Goal: Information Seeking & Learning: Find specific fact

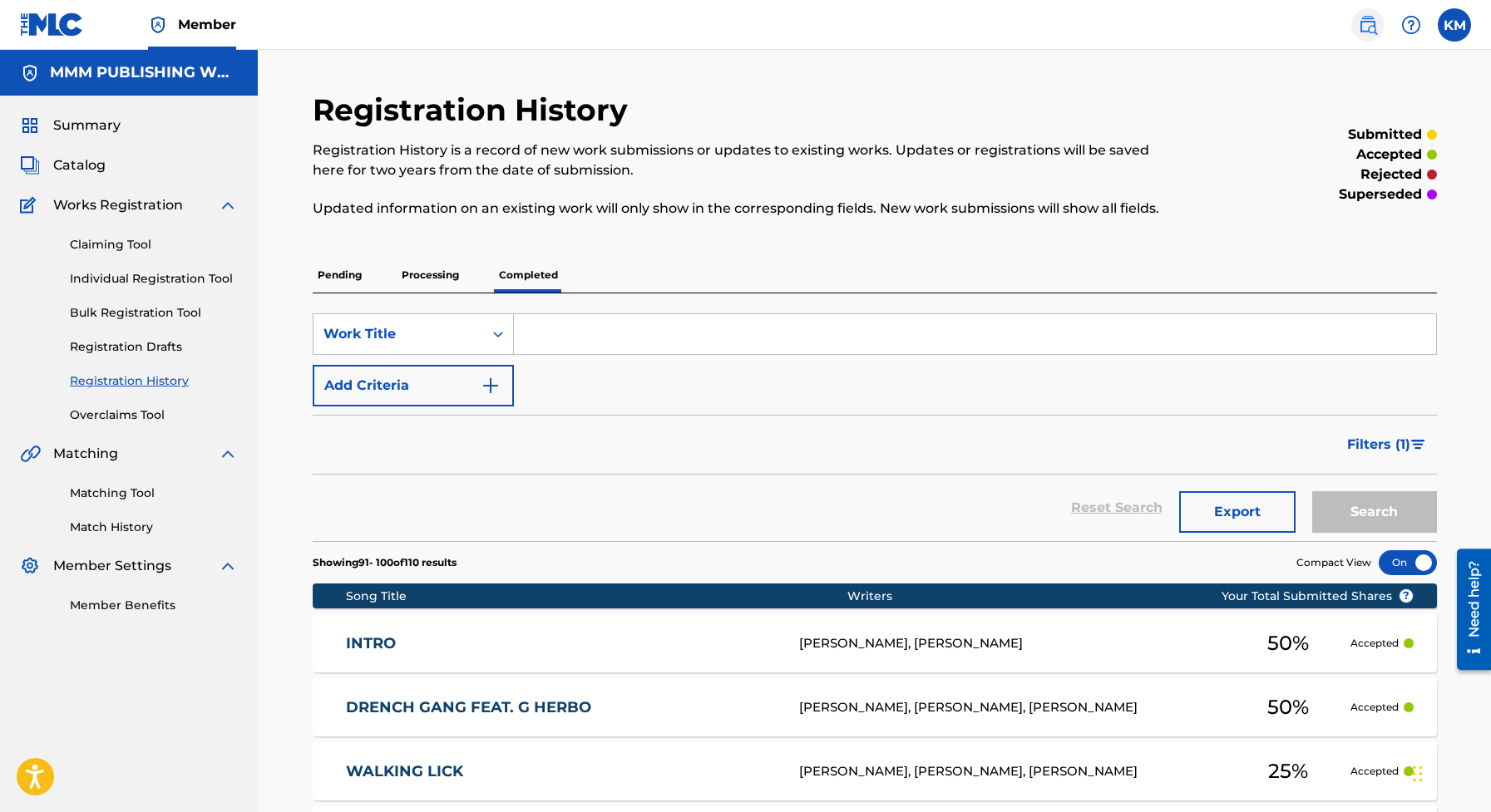
click at [1365, 19] on img at bounding box center [1368, 24] width 20 height 20
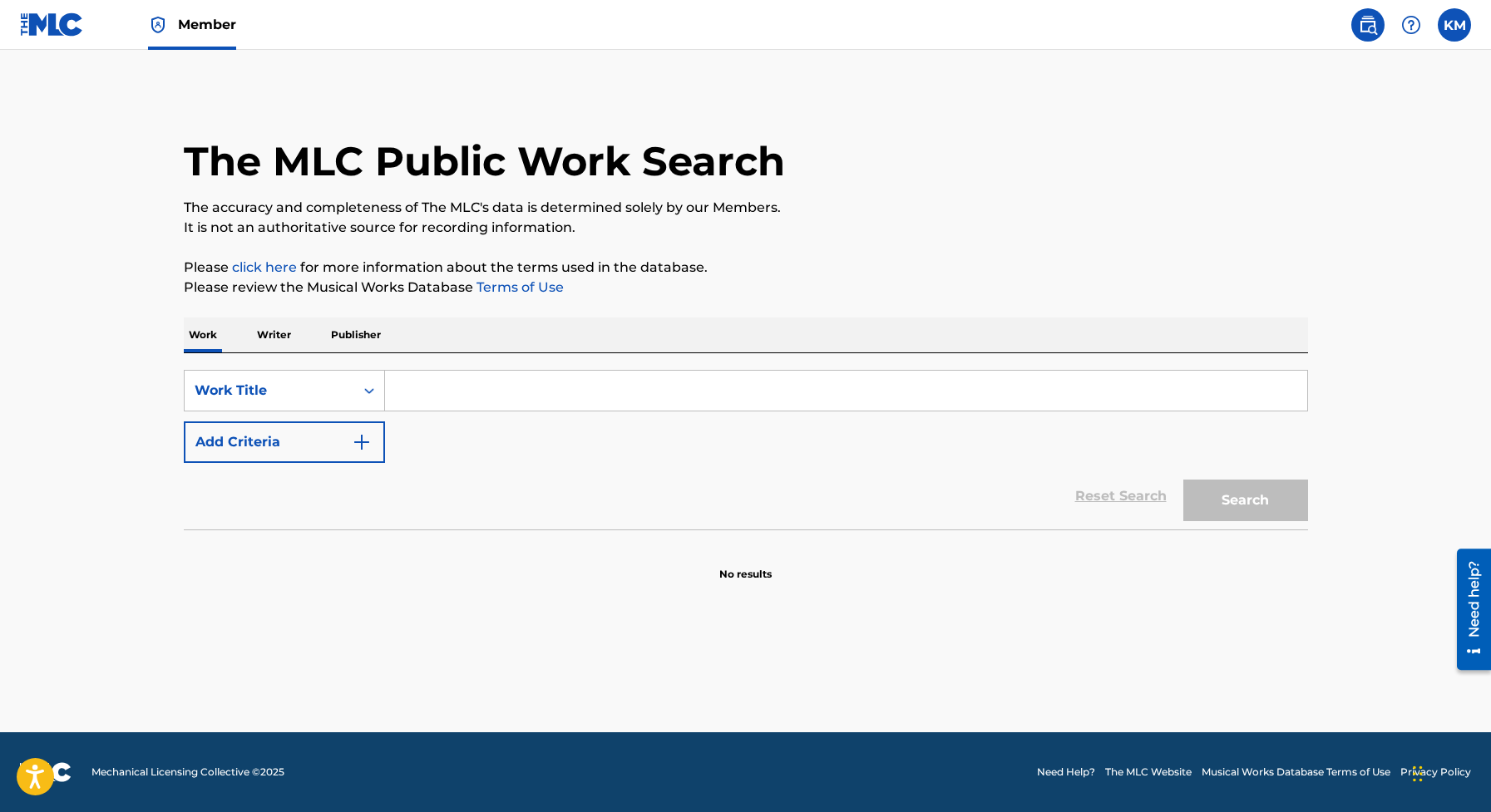
click at [551, 395] on input "Search Form" at bounding box center [846, 391] width 922 height 40
click at [339, 552] on section "No results" at bounding box center [746, 560] width 1125 height 44
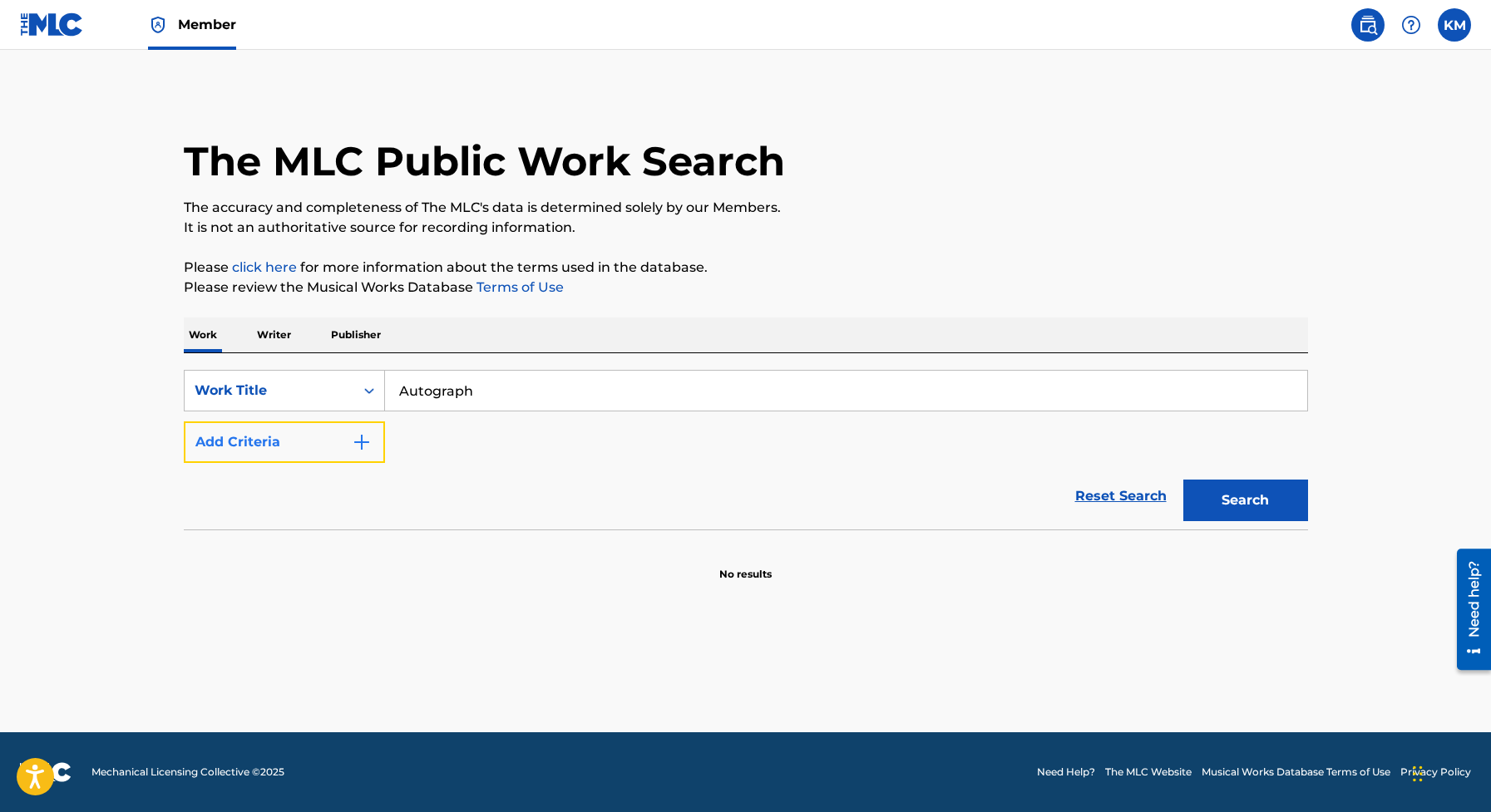
click at [325, 447] on button "Add Criteria" at bounding box center [284, 442] width 201 height 42
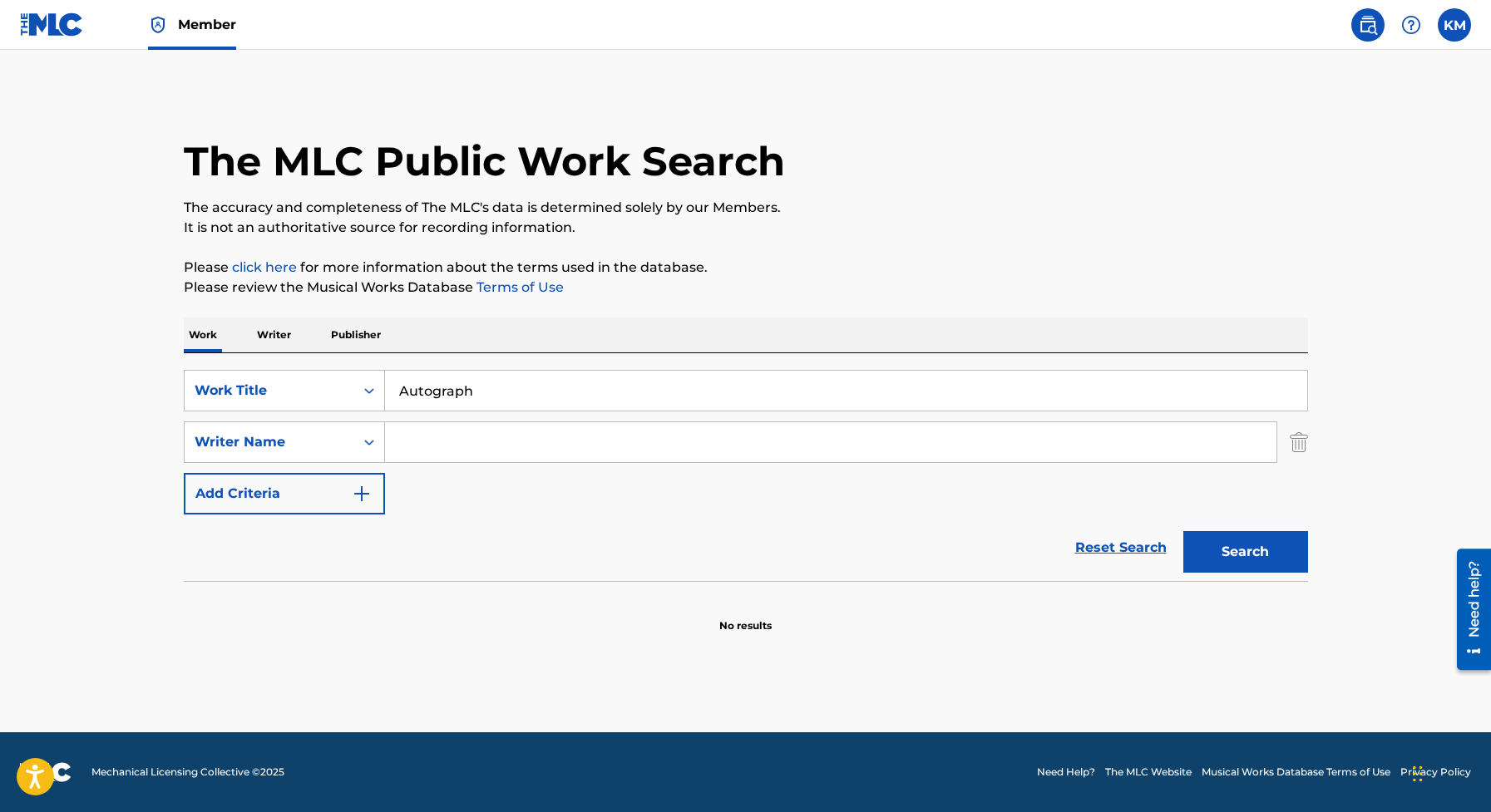
click at [463, 445] on input "Search Form" at bounding box center [831, 442] width 892 height 40
click at [570, 386] on input "Autograph" at bounding box center [846, 391] width 922 height 40
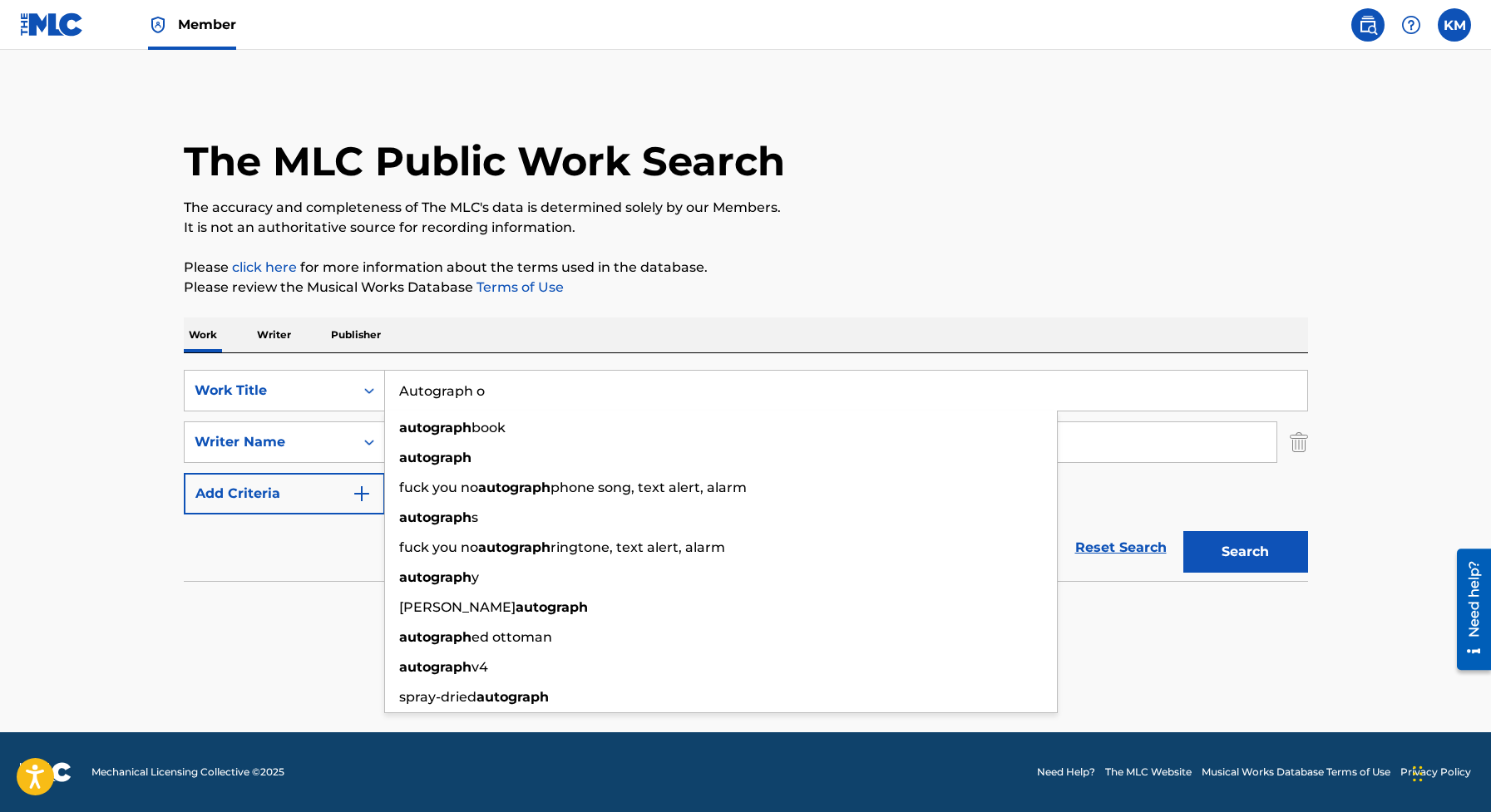
type input "Autograph on"
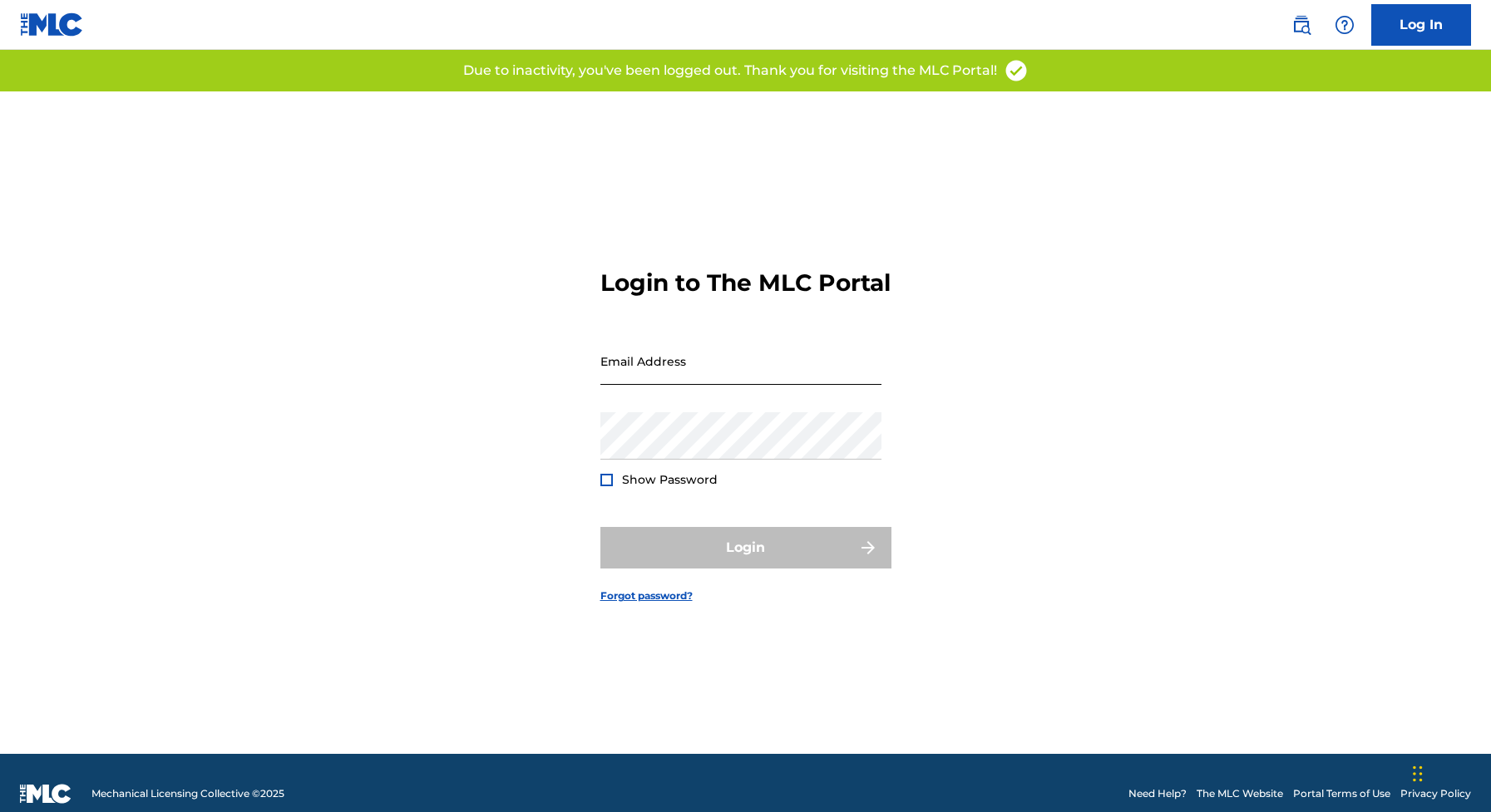
click at [658, 378] on input "Email Address" at bounding box center [741, 361] width 281 height 47
type input "[EMAIL_ADDRESS][DOMAIN_NAME]"
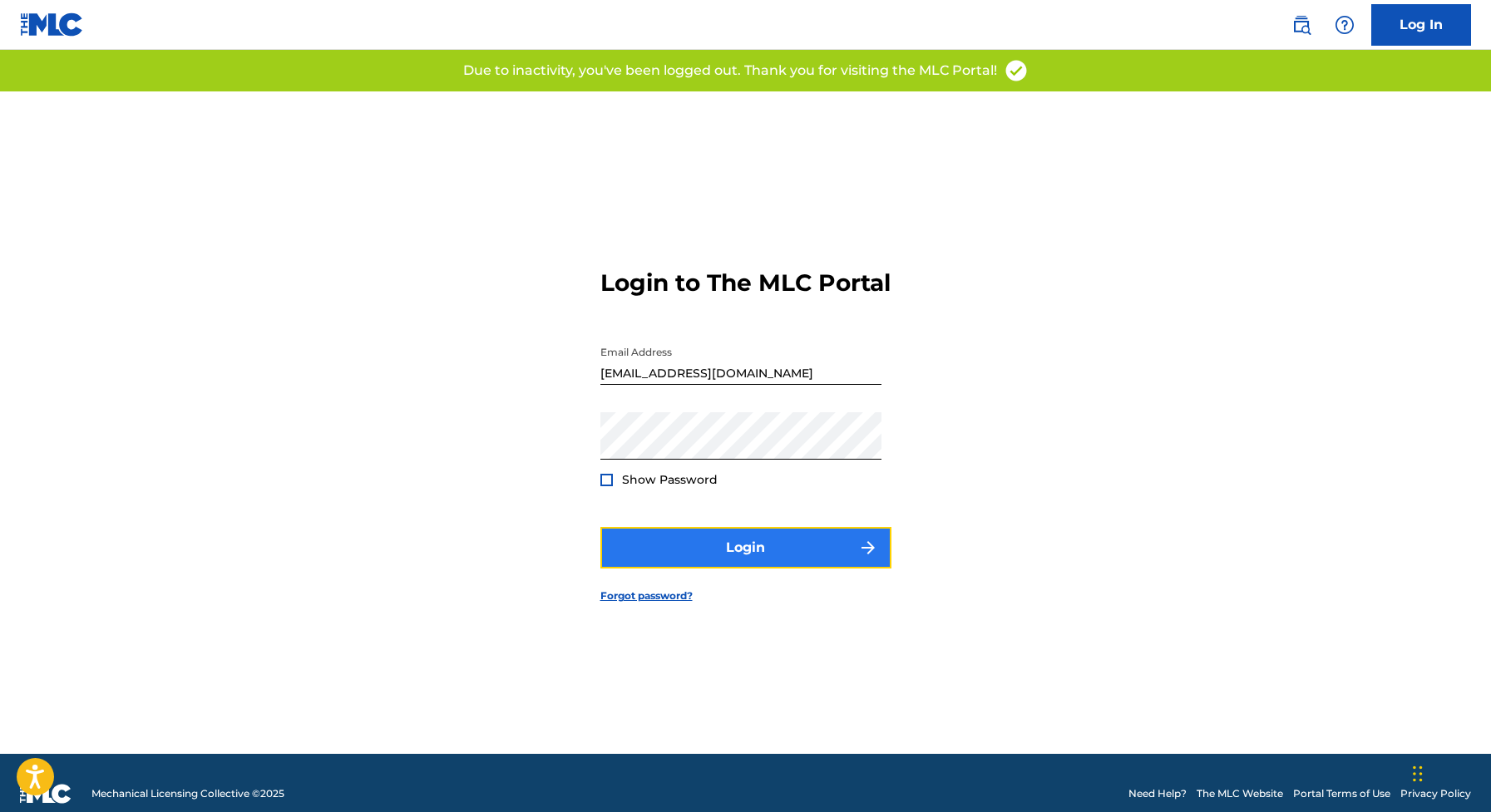
click at [712, 561] on button "Login" at bounding box center [746, 547] width 291 height 42
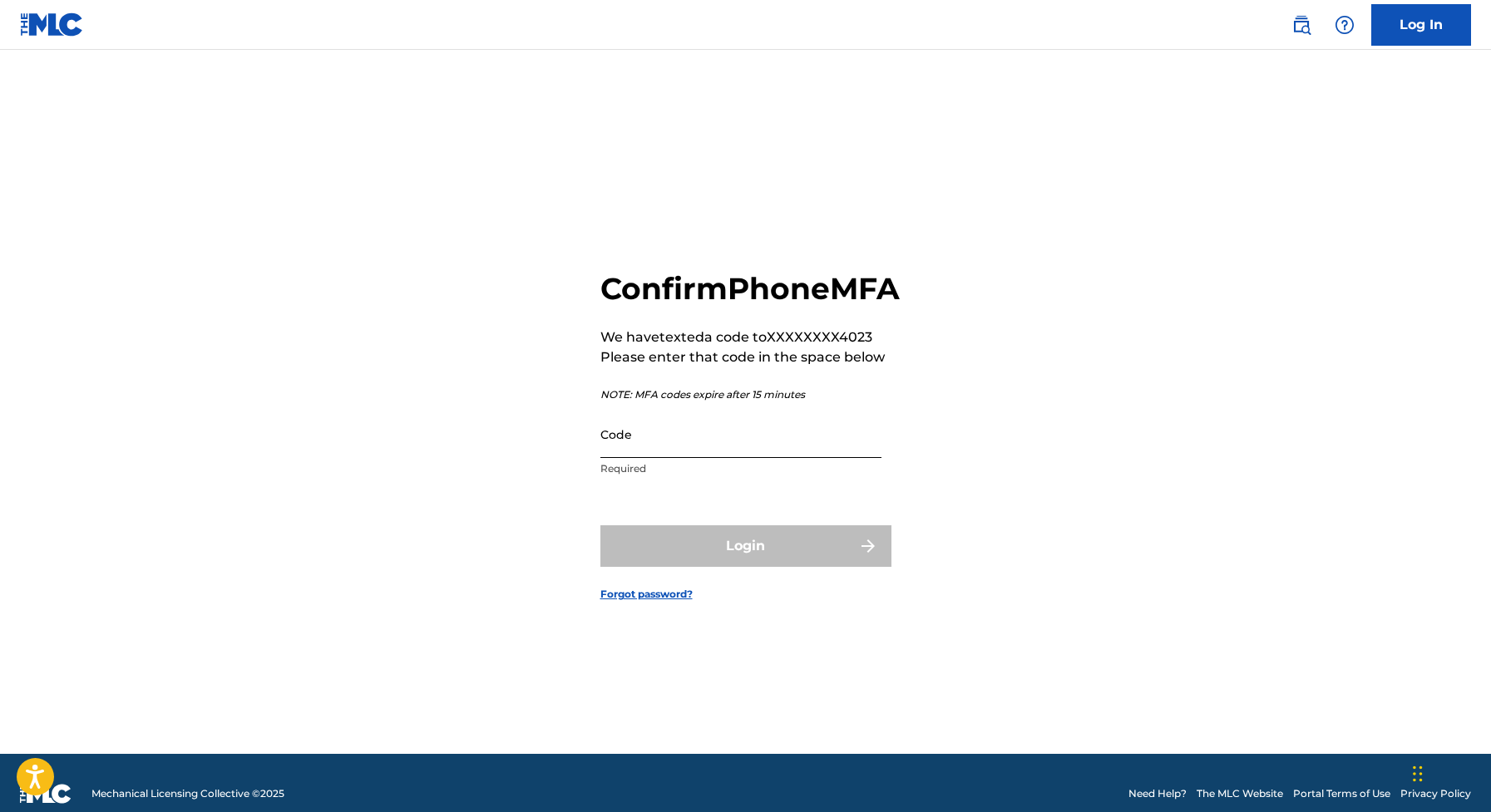
click at [634, 439] on input "Code" at bounding box center [741, 434] width 281 height 47
paste input "291318"
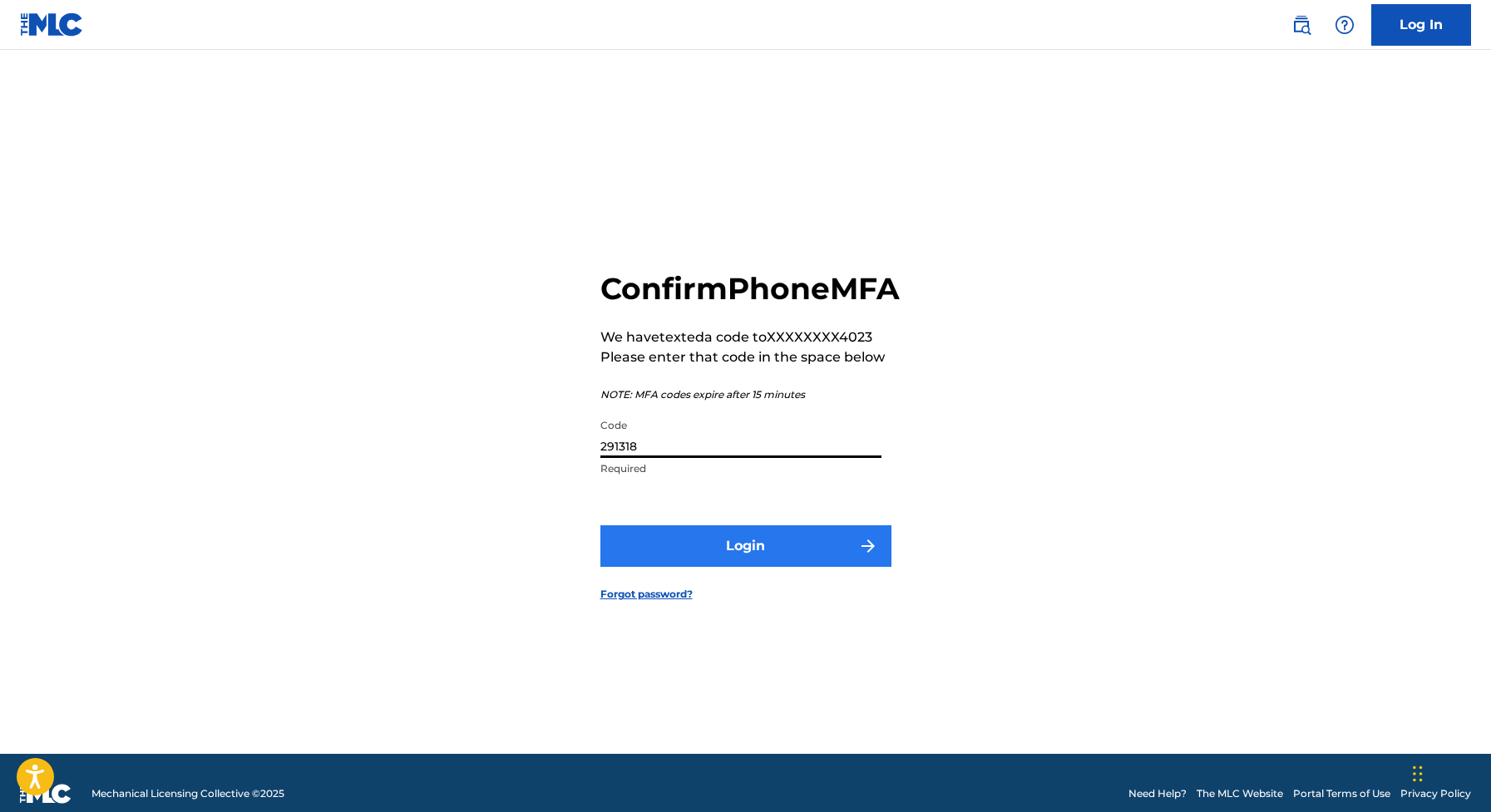
type input "291318"
click at [646, 567] on button "Login" at bounding box center [746, 546] width 291 height 42
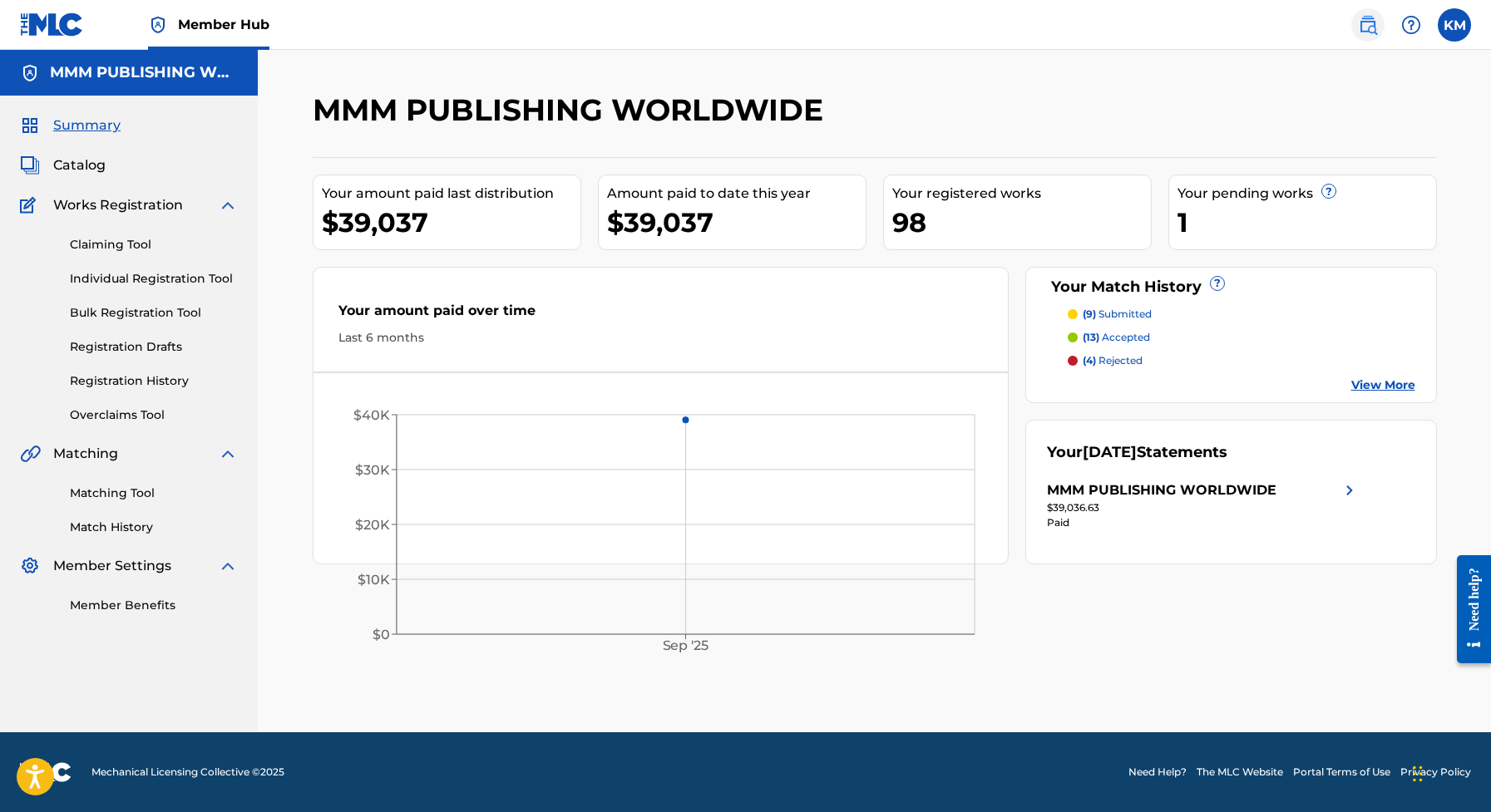
click at [1372, 17] on img at bounding box center [1368, 24] width 20 height 20
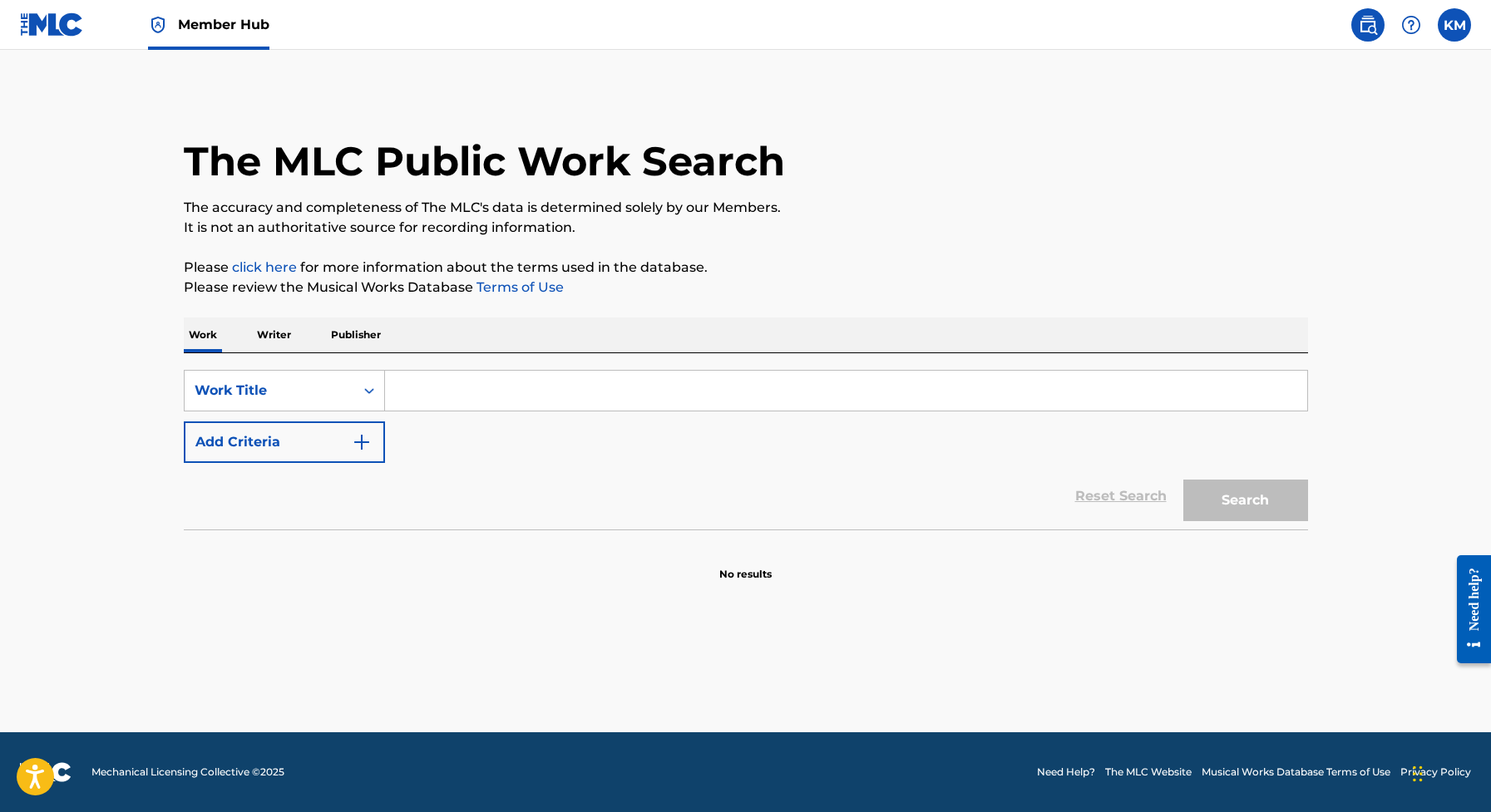
click at [508, 391] on input "Search Form" at bounding box center [846, 391] width 922 height 40
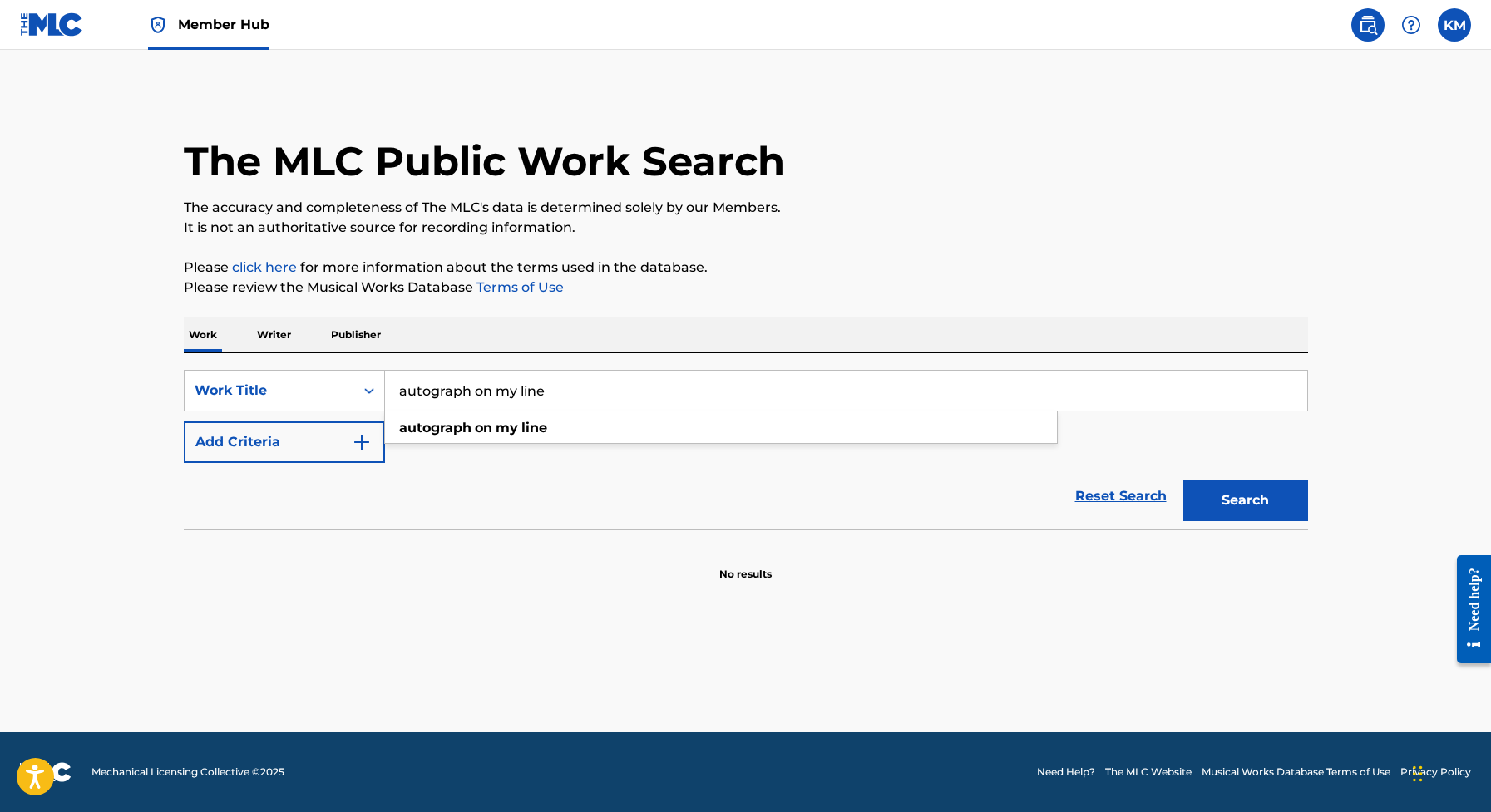
type input "autograph on my line"
click at [512, 420] on strong "my" at bounding box center [507, 427] width 22 height 15
click at [512, 420] on div "SearchWithCriteria831cd030-b258-419b-a356-3be06d09e53e Work Title autograph on …" at bounding box center [746, 417] width 1125 height 93
click at [1208, 502] on button "Search" at bounding box center [1245, 500] width 125 height 42
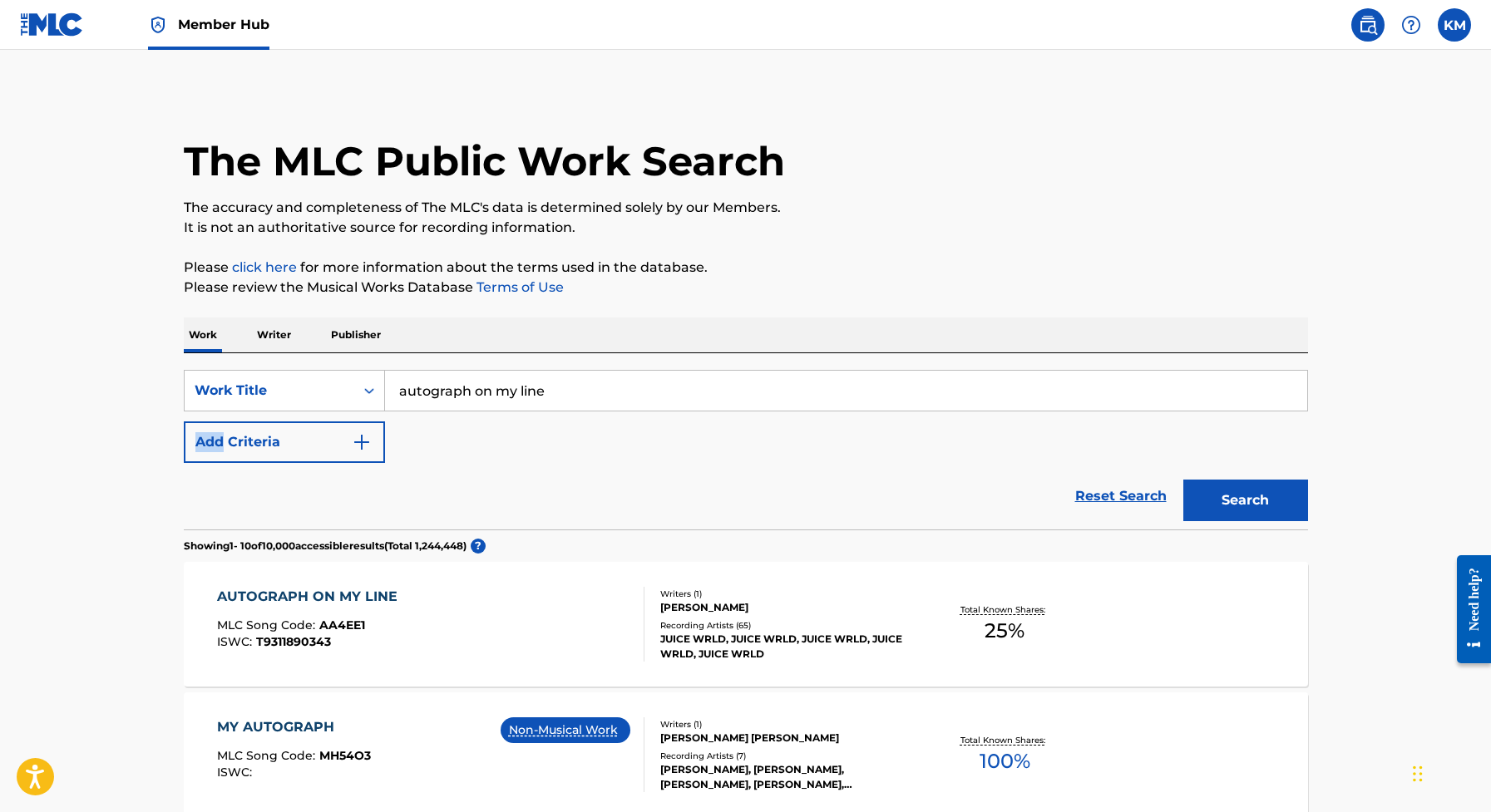
click at [465, 622] on div "AUTOGRAPH ON MY LINE MLC Song Code : AA4EE1 ISWC : T9311890343" at bounding box center [431, 624] width 427 height 74
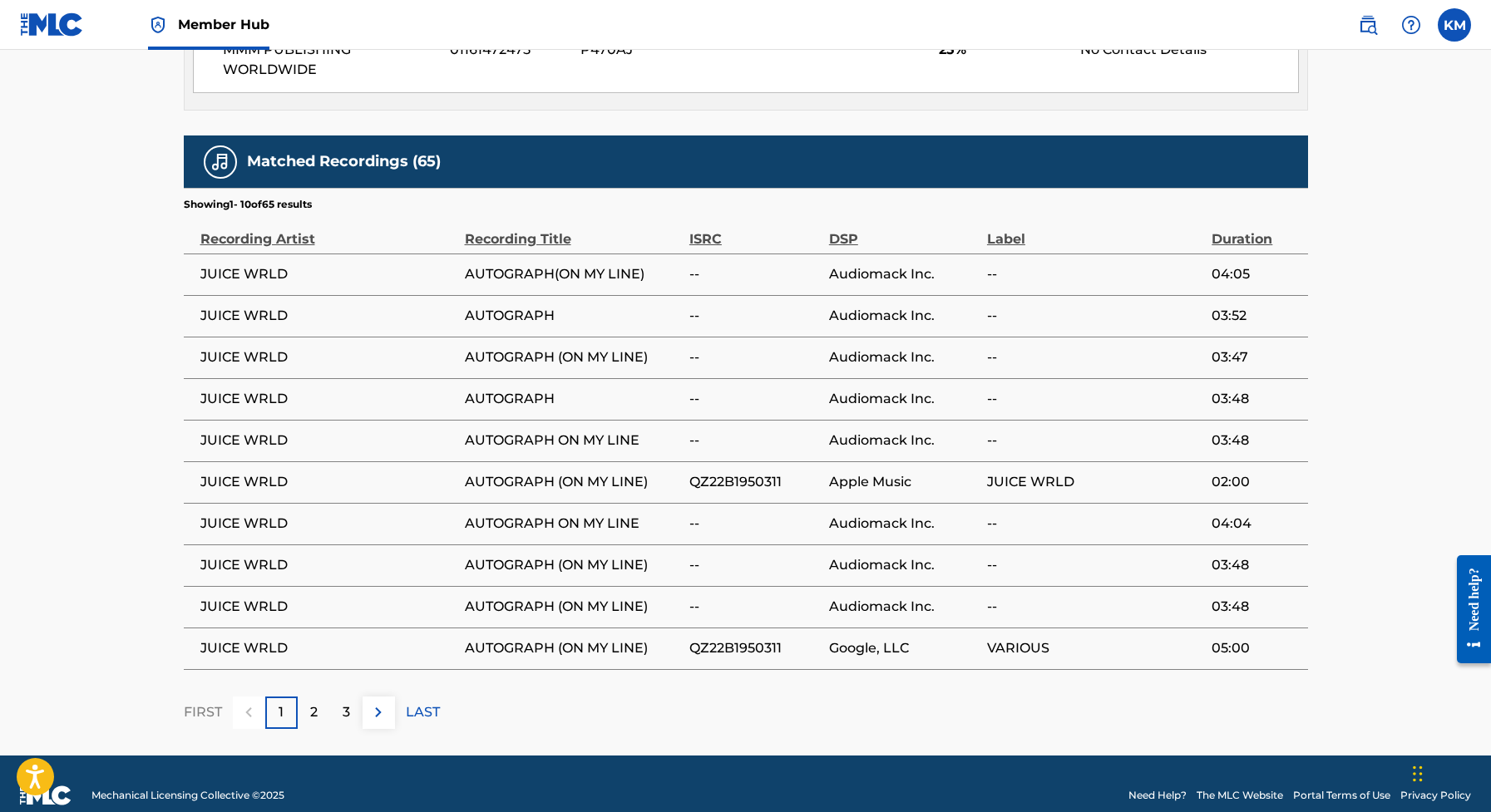
scroll to position [878, 0]
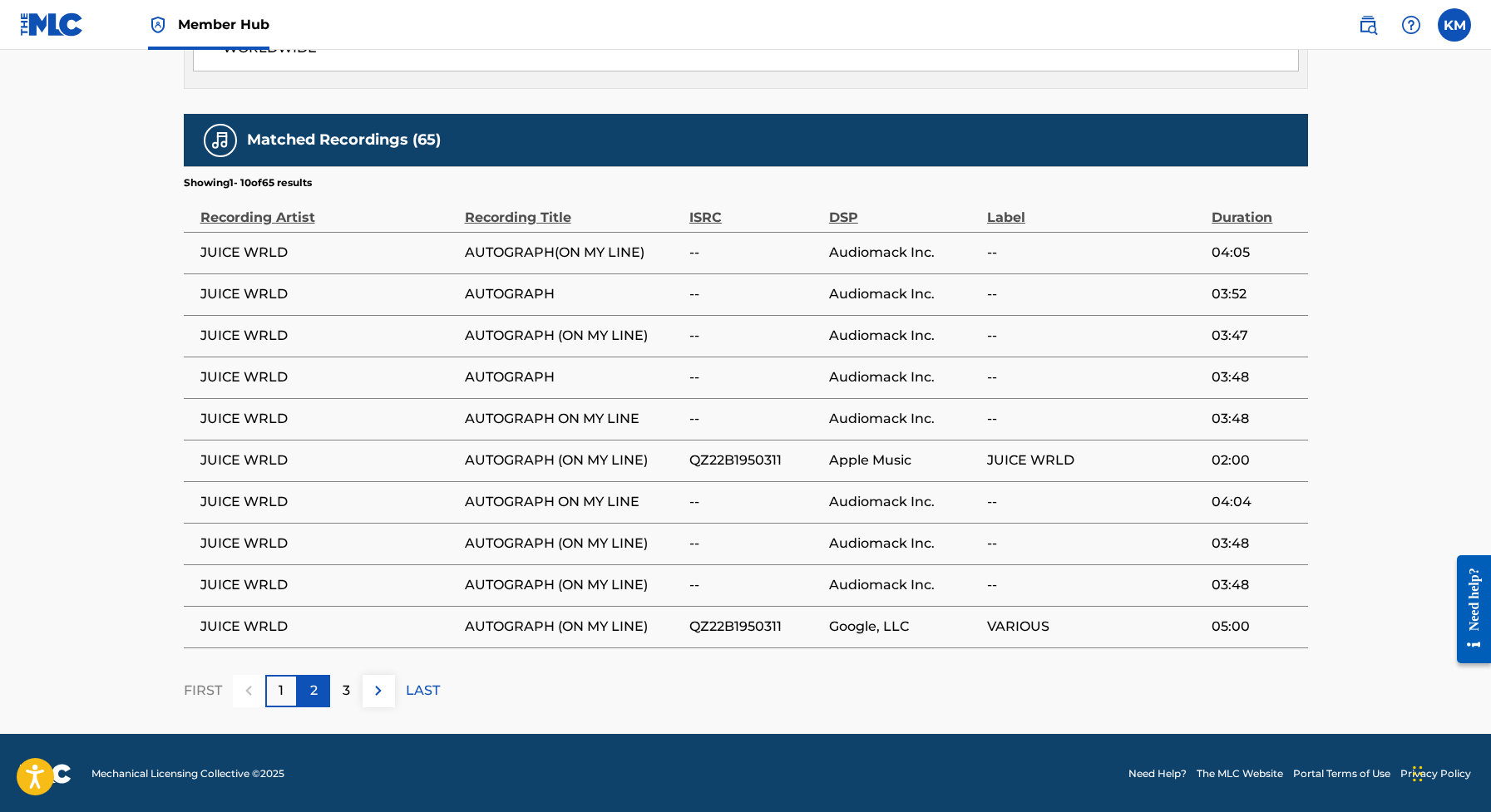
click at [313, 692] on p "2" at bounding box center [314, 691] width 8 height 20
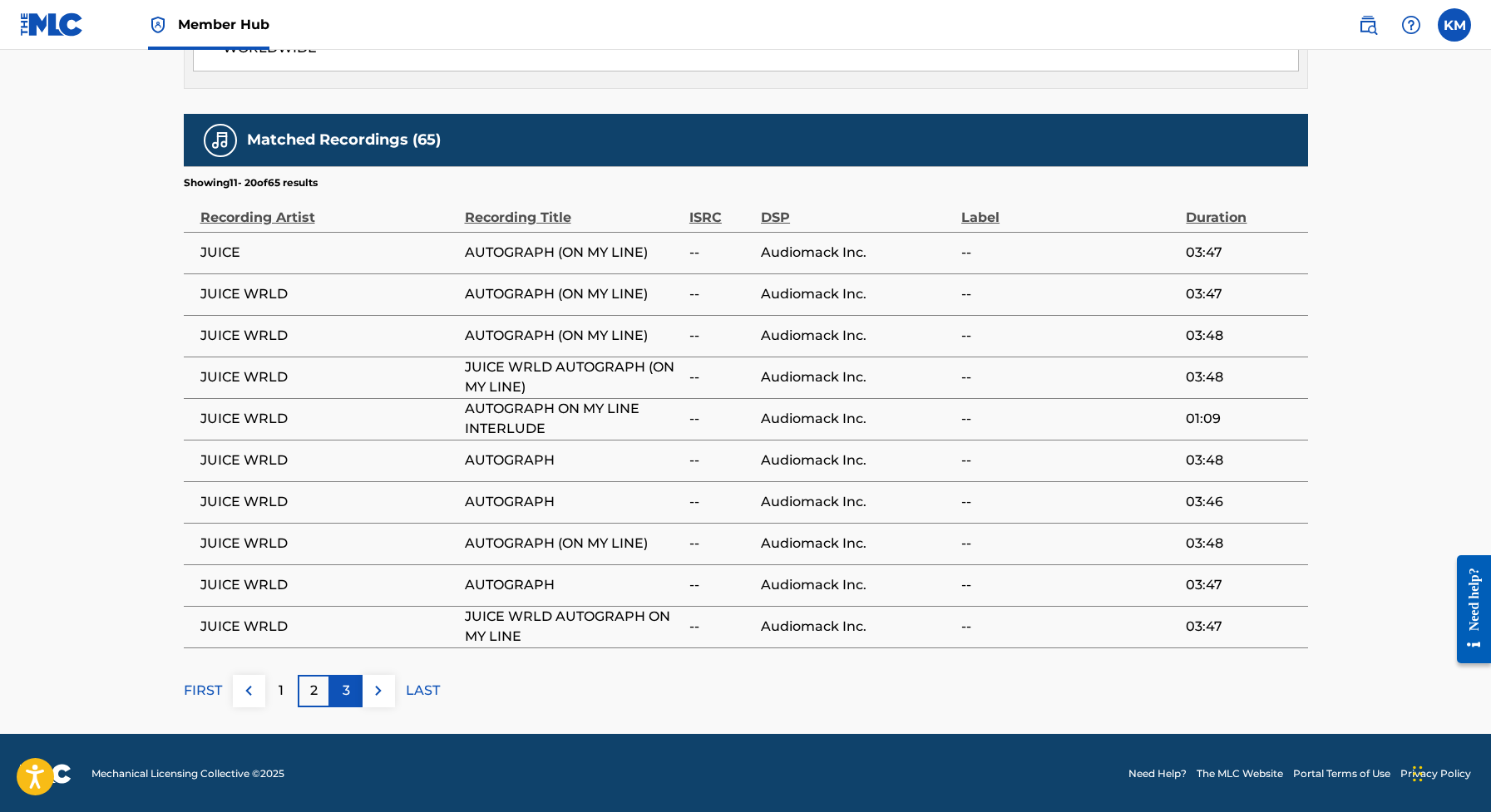
click at [346, 682] on p "3" at bounding box center [346, 691] width 8 height 20
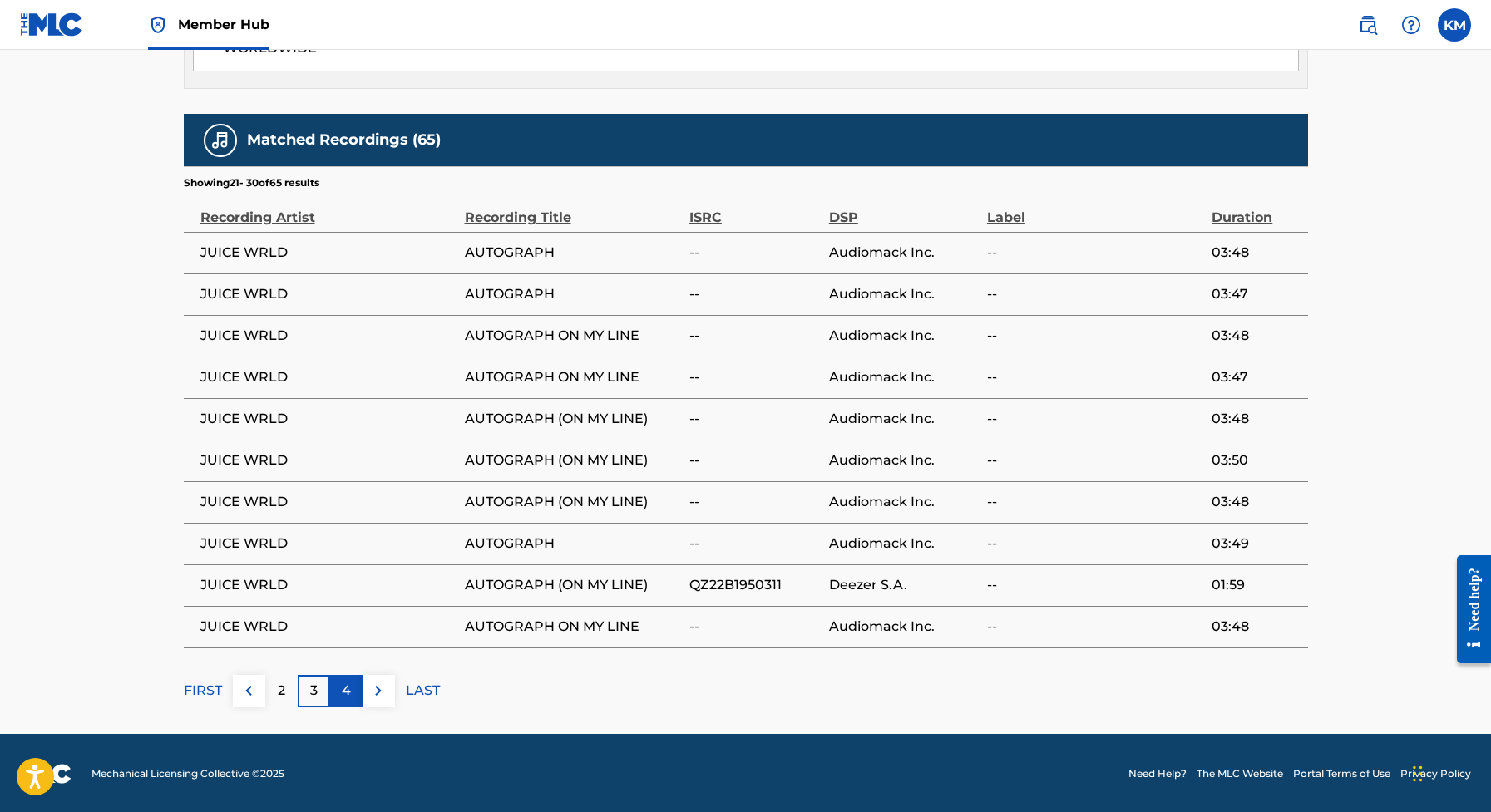
click at [348, 697] on p "4" at bounding box center [346, 691] width 9 height 20
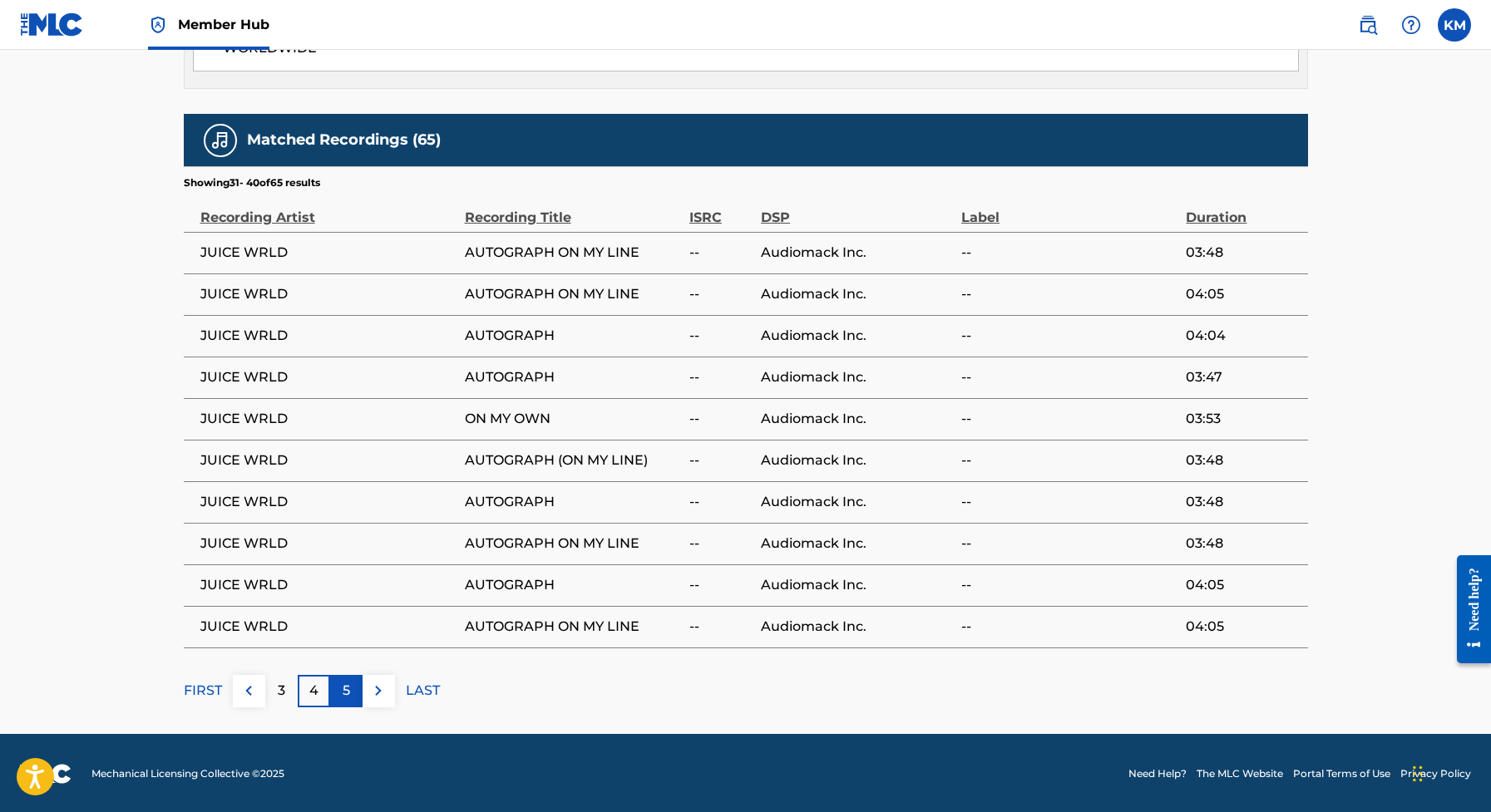
click at [342, 699] on p "5" at bounding box center [346, 691] width 8 height 20
click at [343, 690] on p "6" at bounding box center [346, 691] width 9 height 20
click at [340, 682] on div "7" at bounding box center [347, 692] width 33 height 33
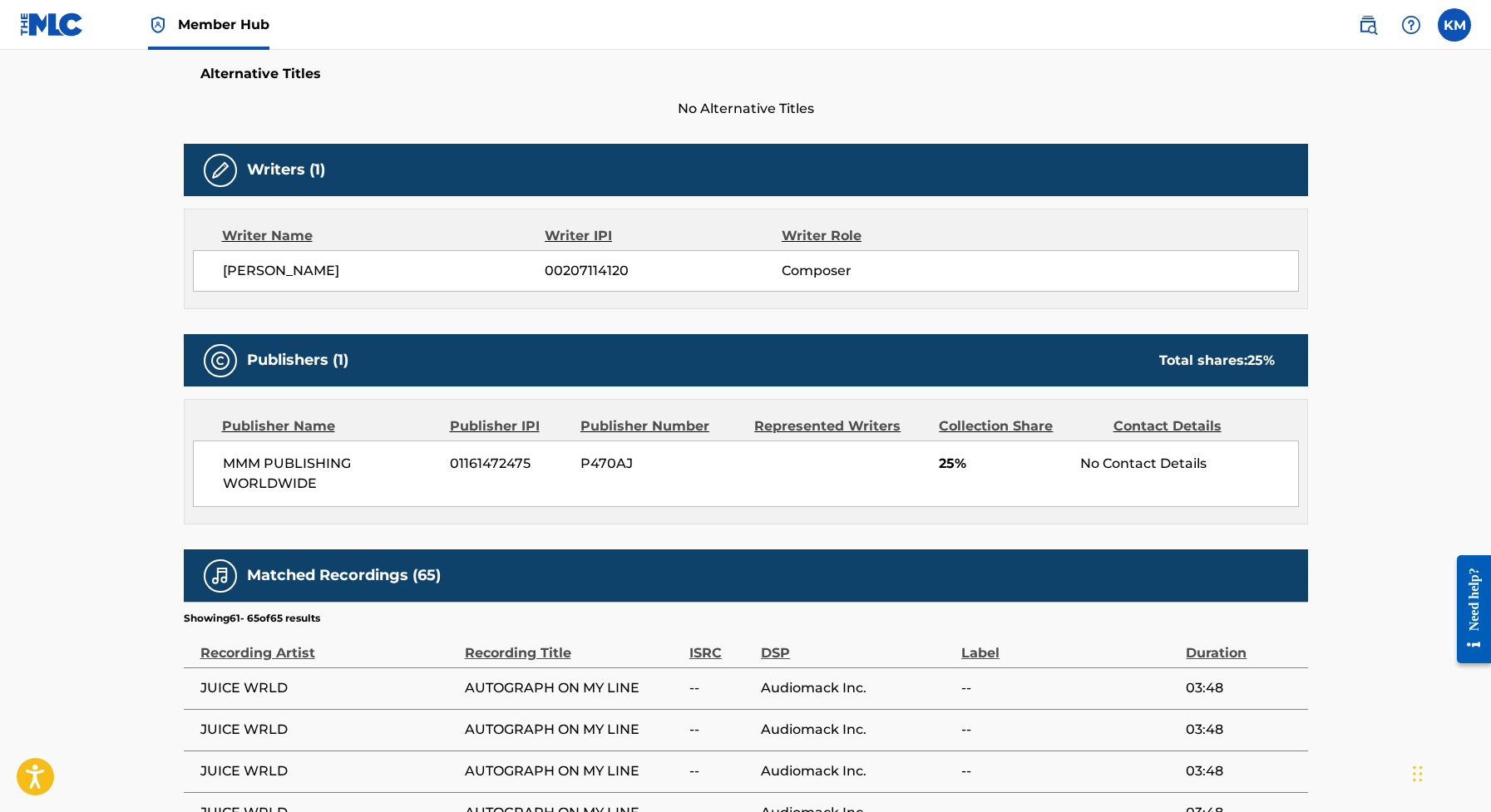
scroll to position [670, 0]
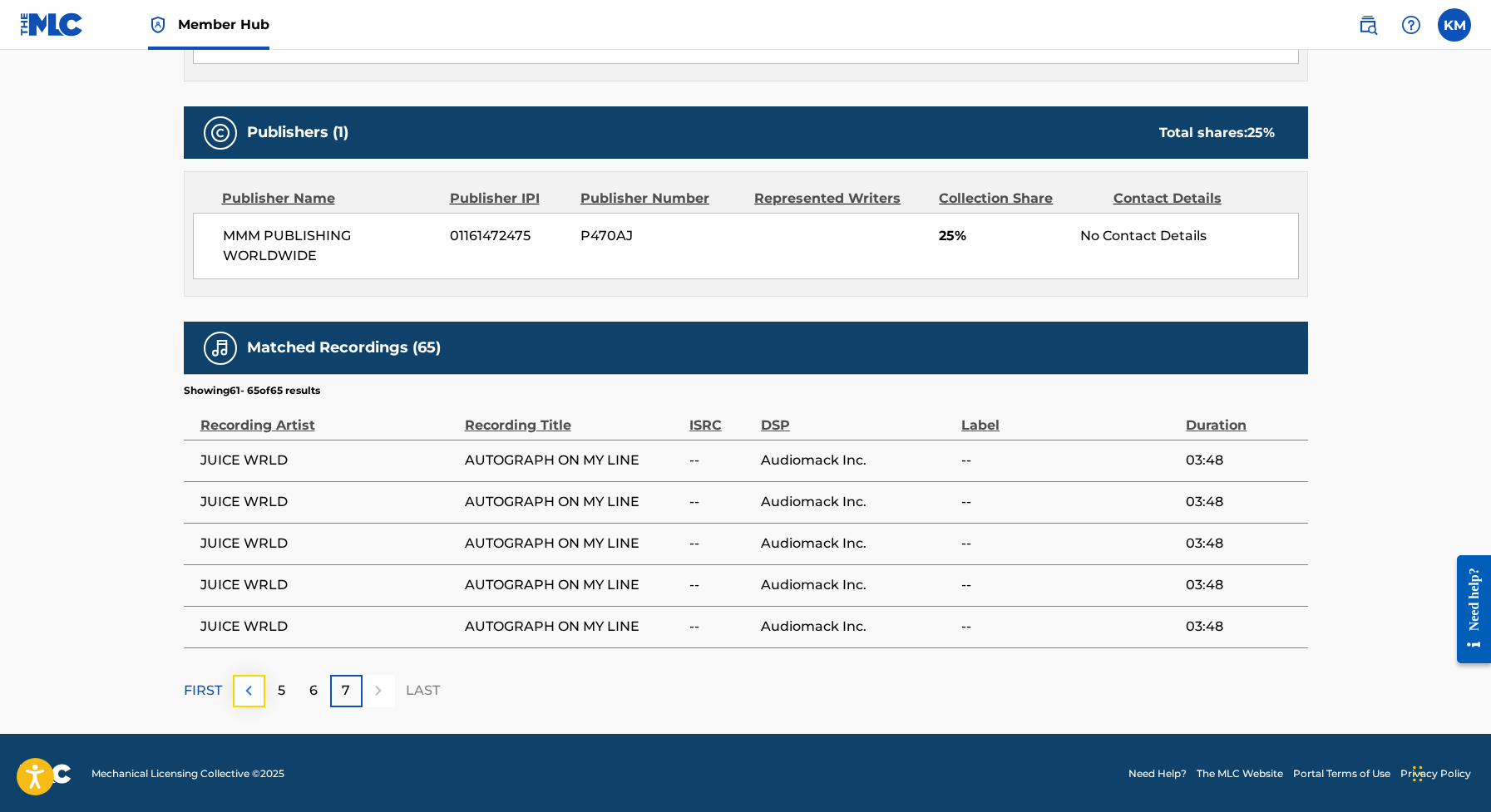
click at [259, 692] on button at bounding box center [249, 692] width 33 height 33
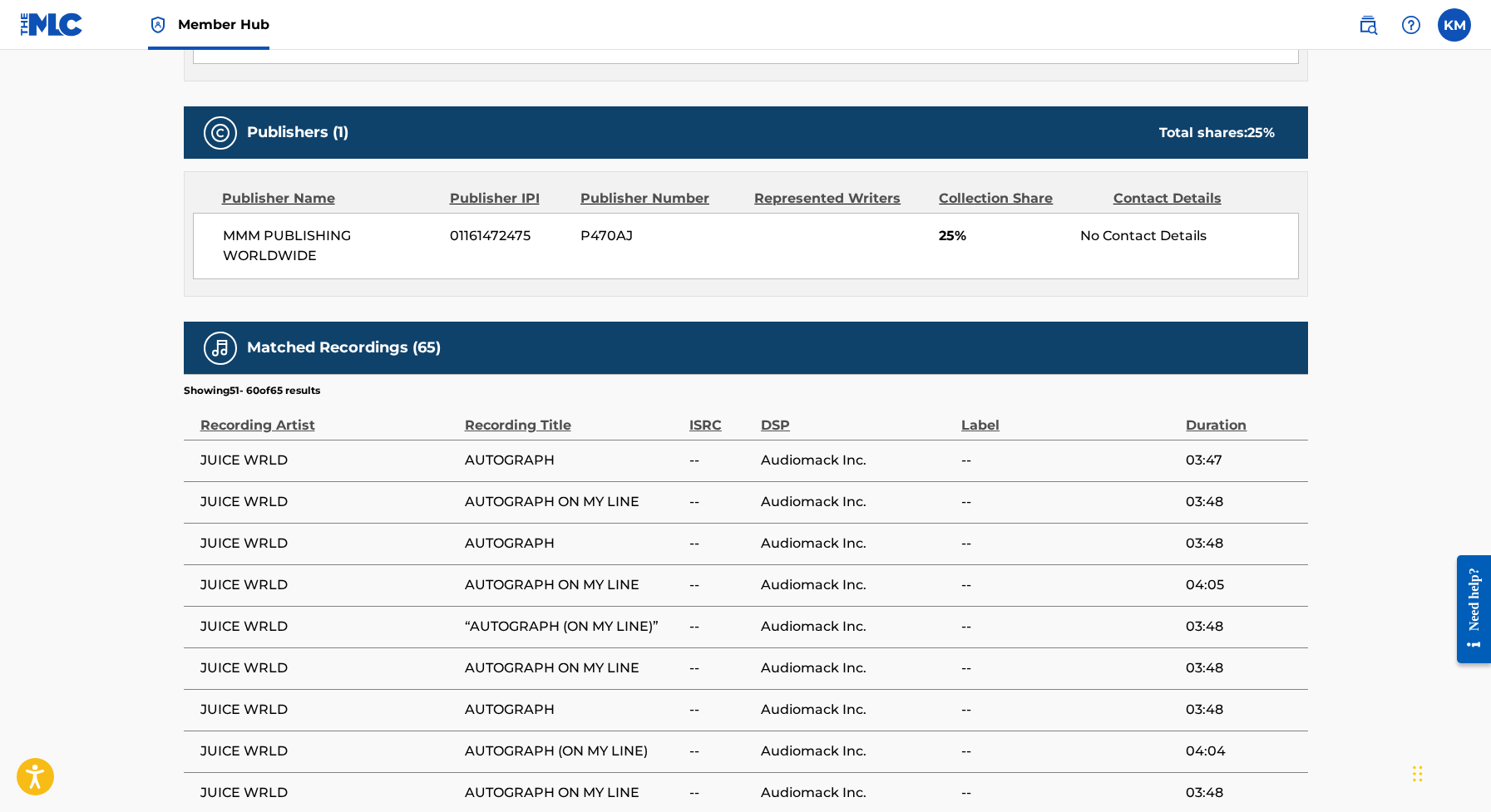
click at [259, 692] on td "JUICE WRLD" at bounding box center [324, 710] width 281 height 42
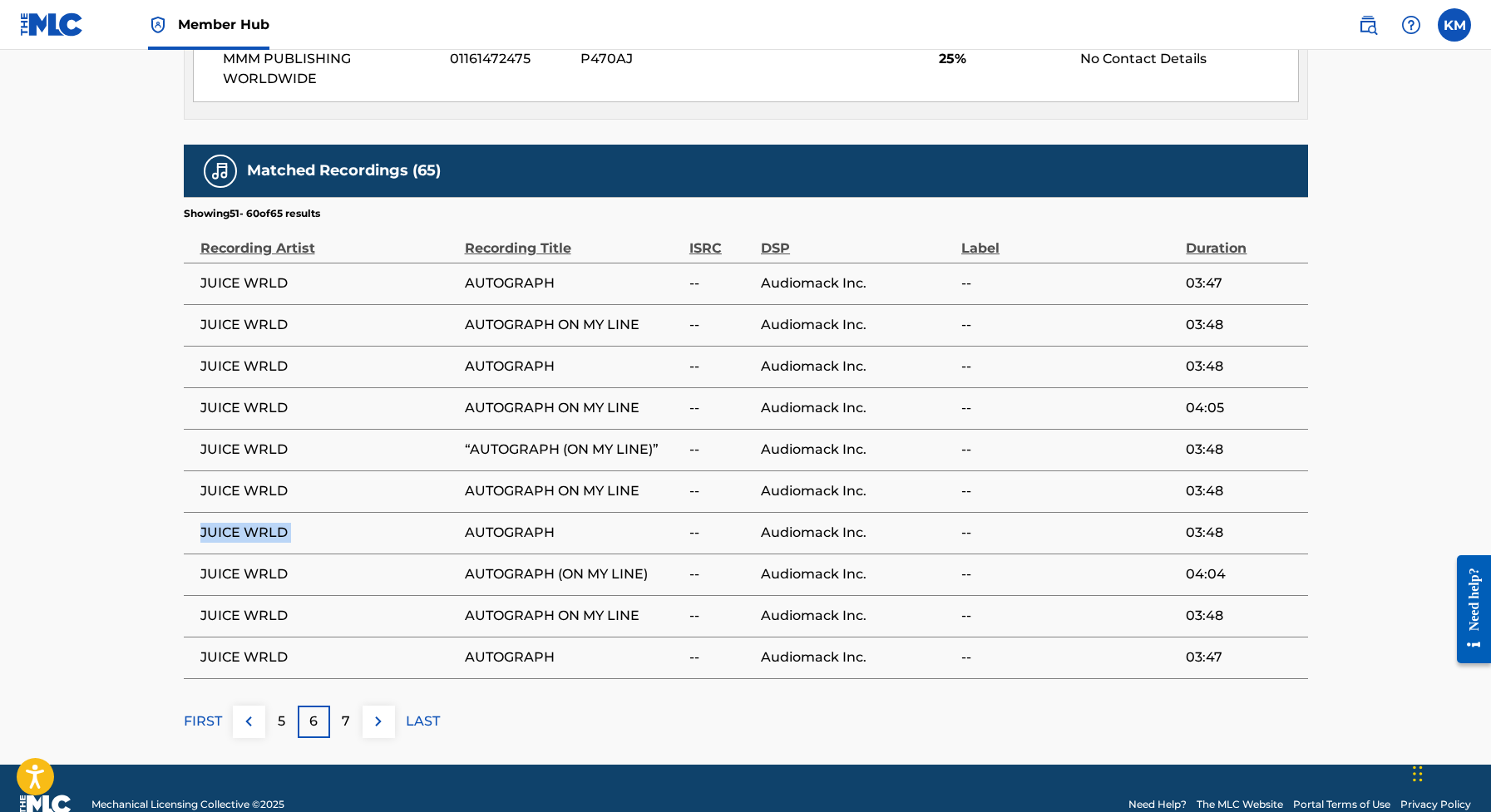
scroll to position [878, 0]
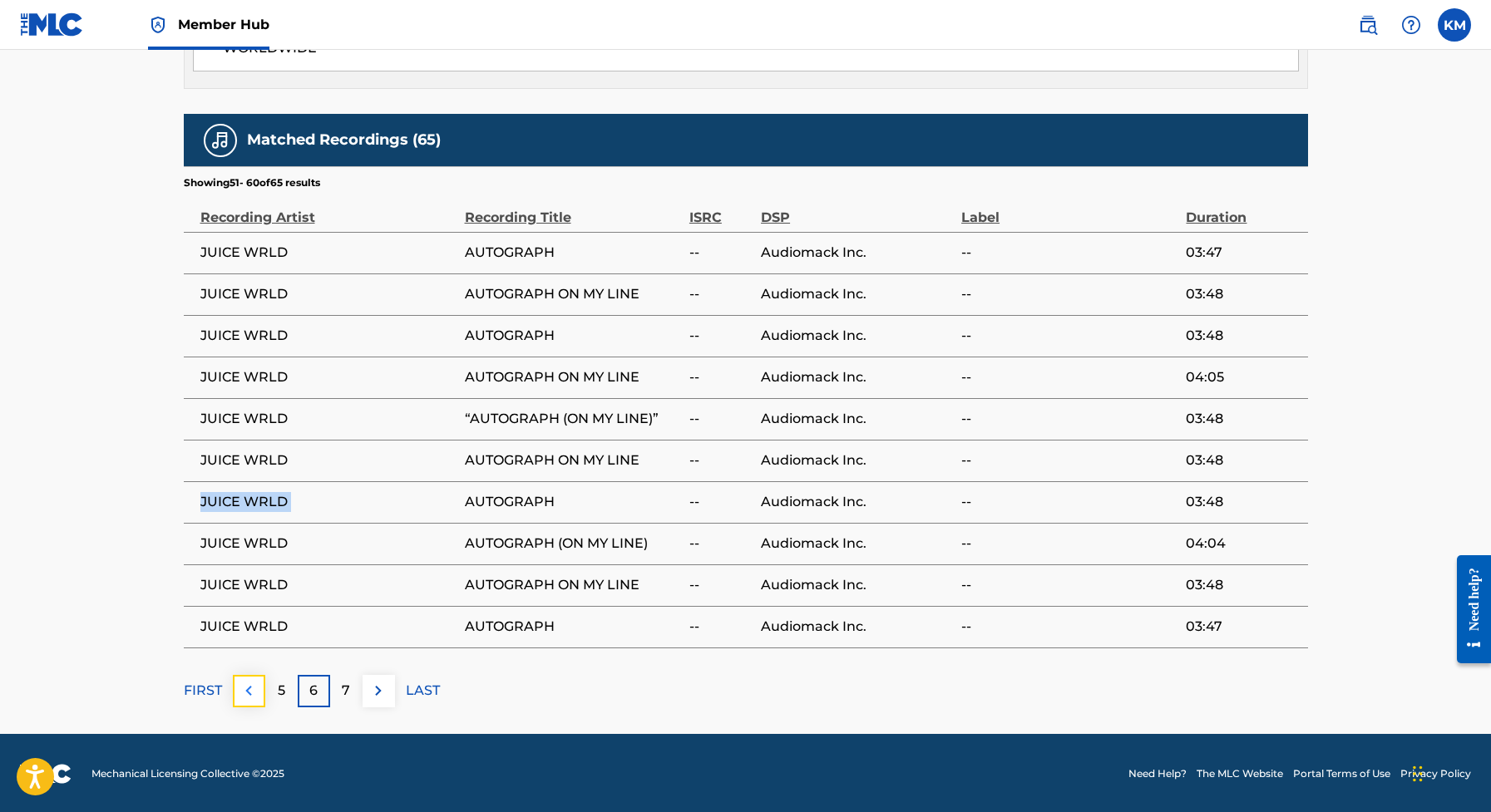
click at [253, 694] on img at bounding box center [248, 691] width 20 height 20
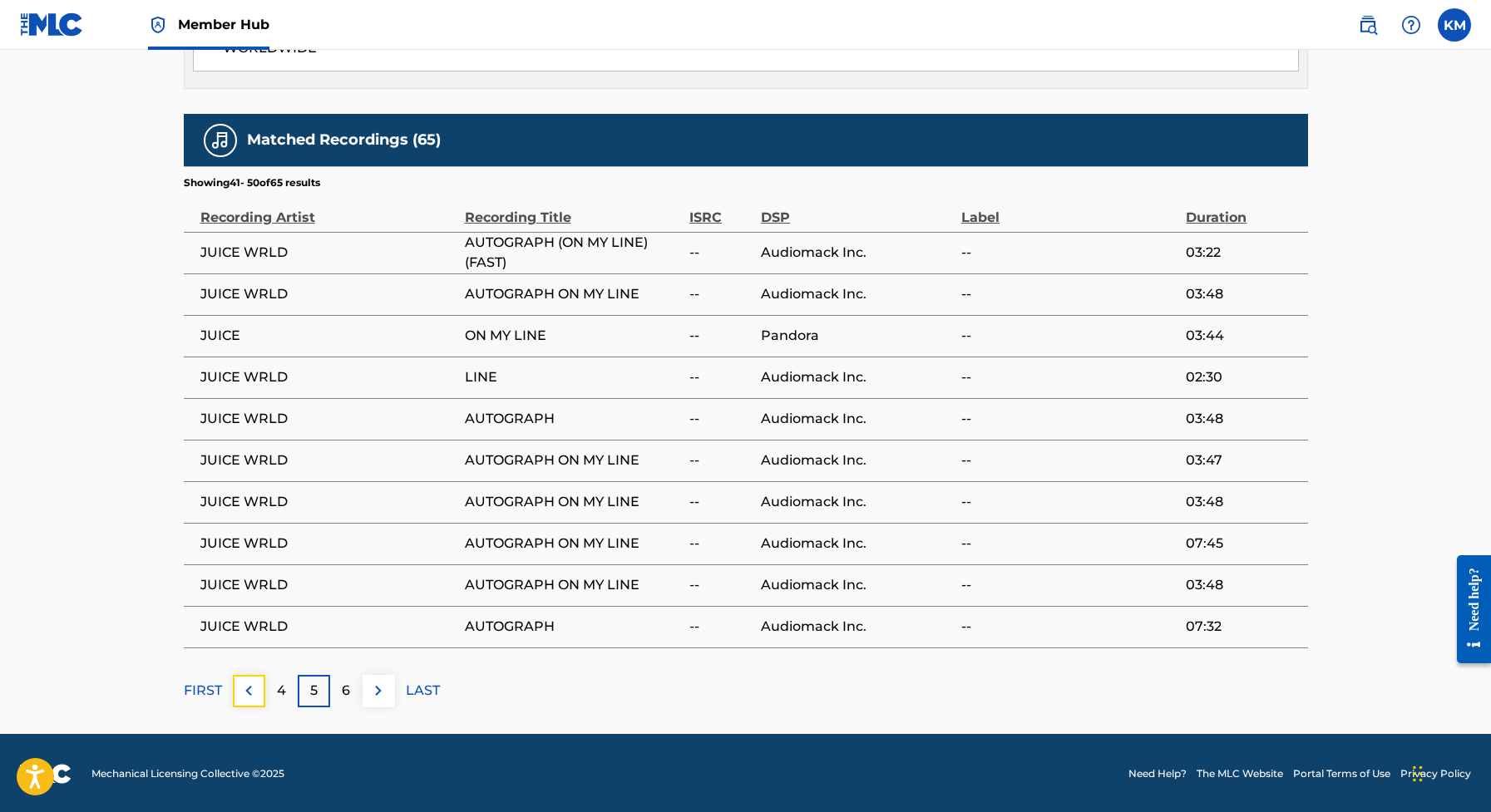
click at [253, 694] on img at bounding box center [248, 691] width 20 height 20
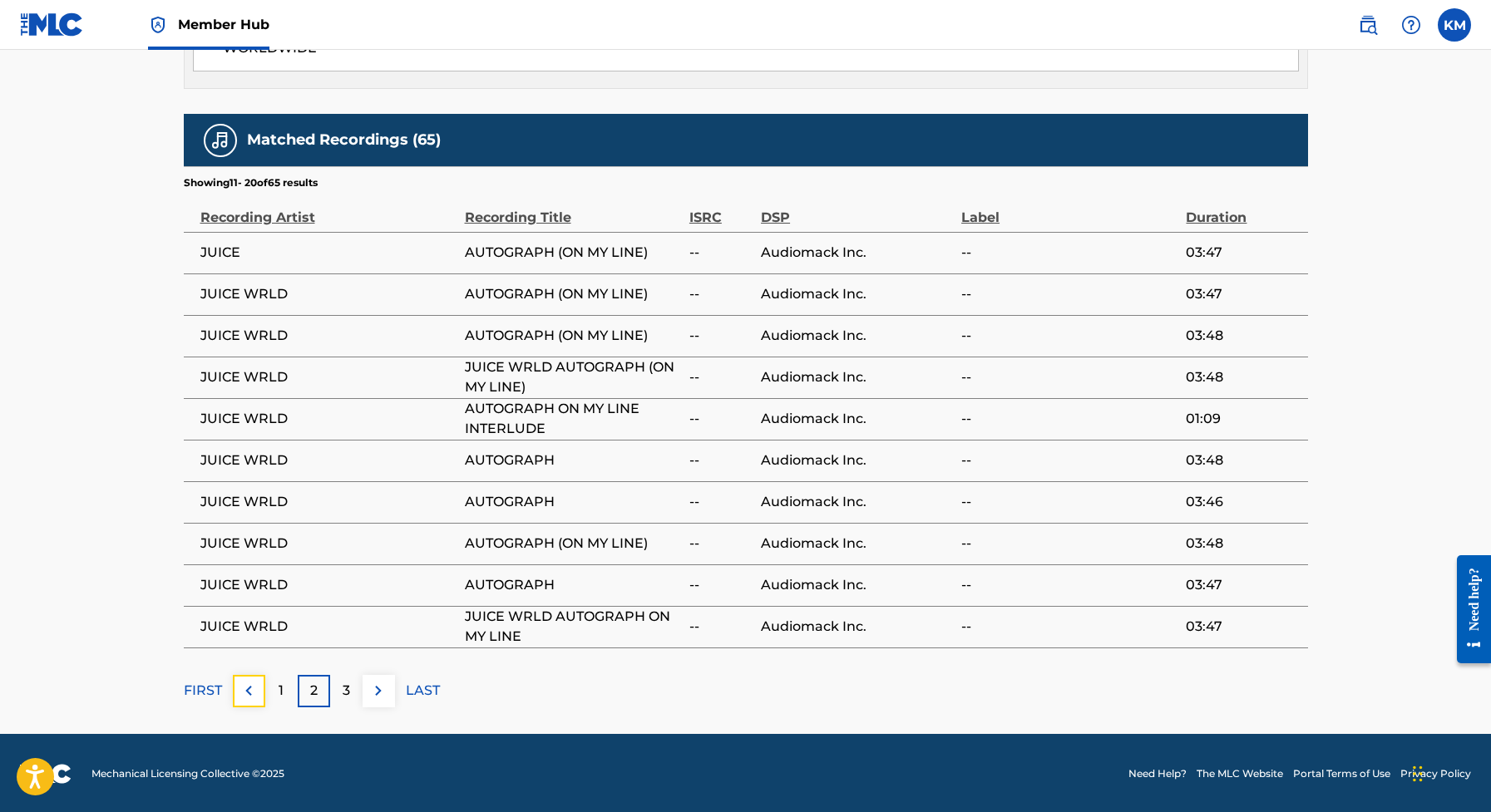
click at [253, 694] on img at bounding box center [248, 691] width 20 height 20
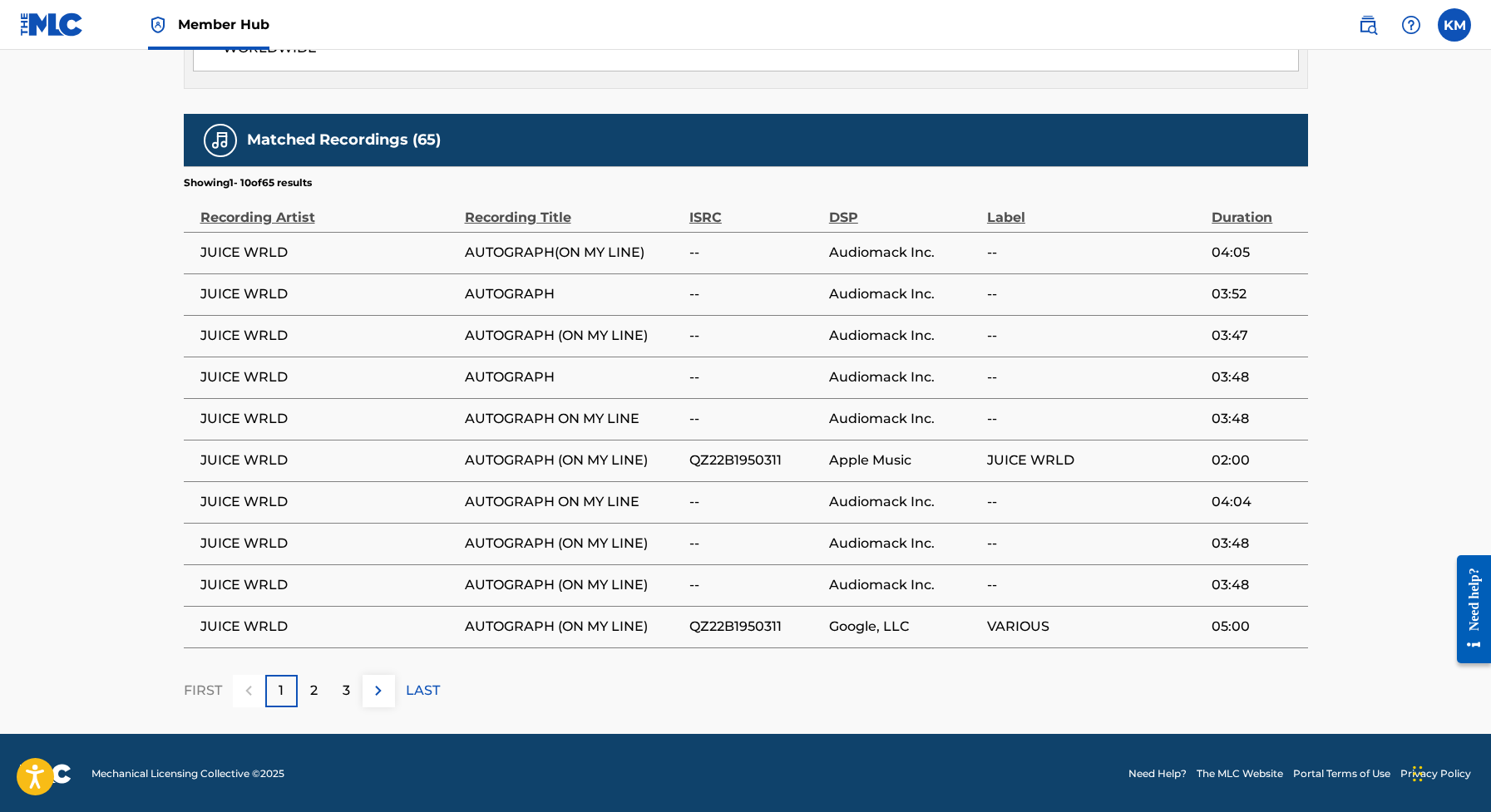
click at [253, 694] on div at bounding box center [249, 692] width 33 height 33
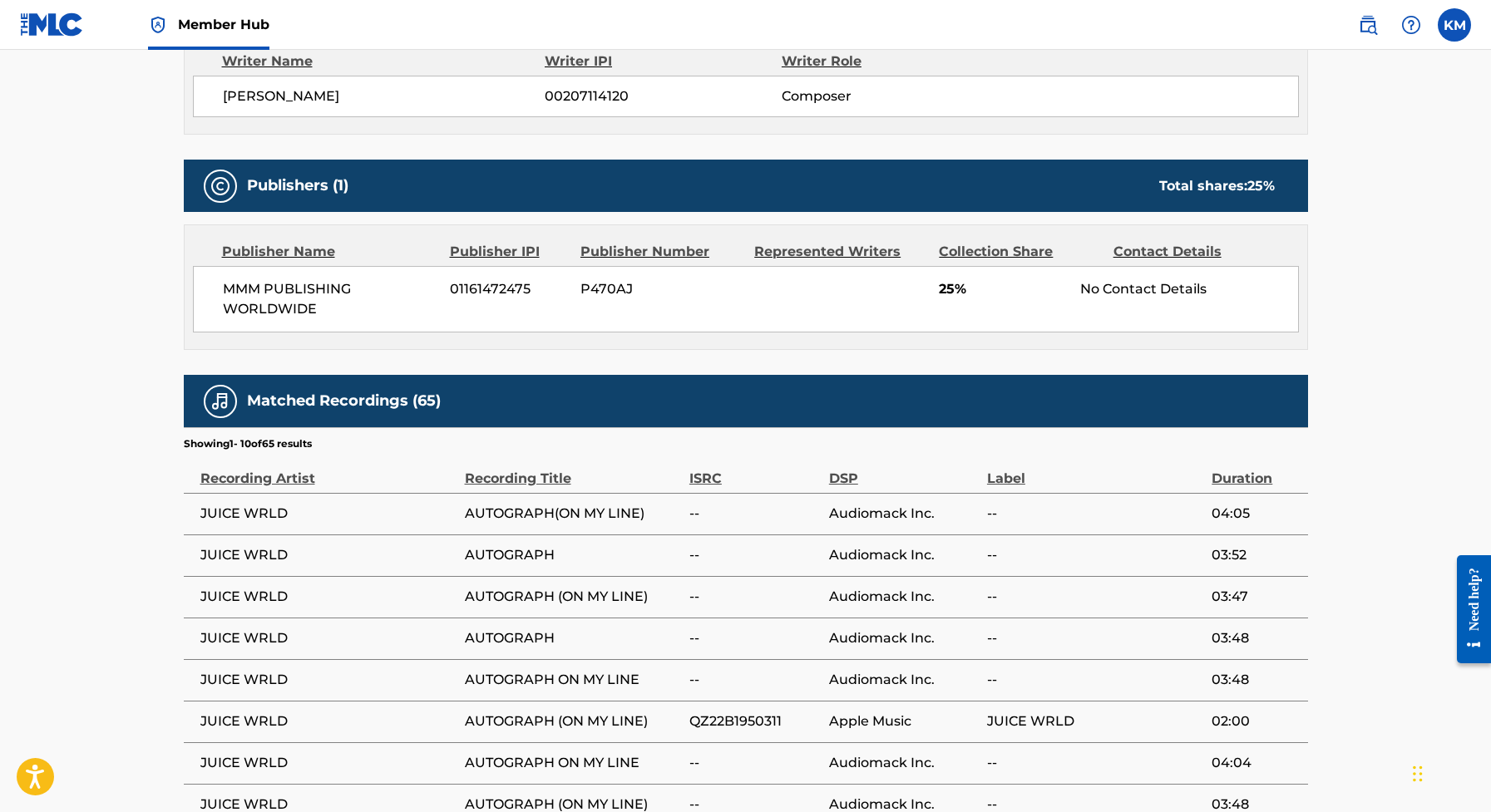
scroll to position [720, 0]
